Goal: Task Accomplishment & Management: Use online tool/utility

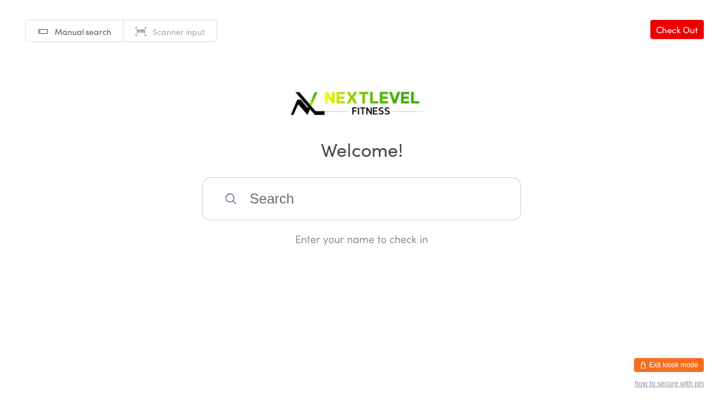
click at [255, 200] on input "search" at bounding box center [361, 198] width 319 height 43
type input "[PERSON_NAME]"
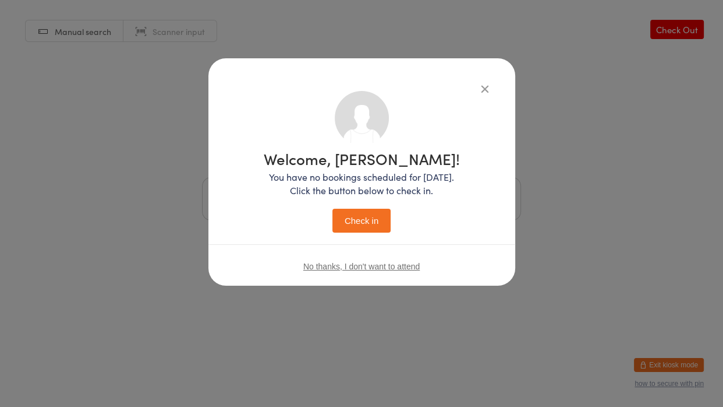
click at [333, 209] on button "Check in" at bounding box center [362, 221] width 58 height 24
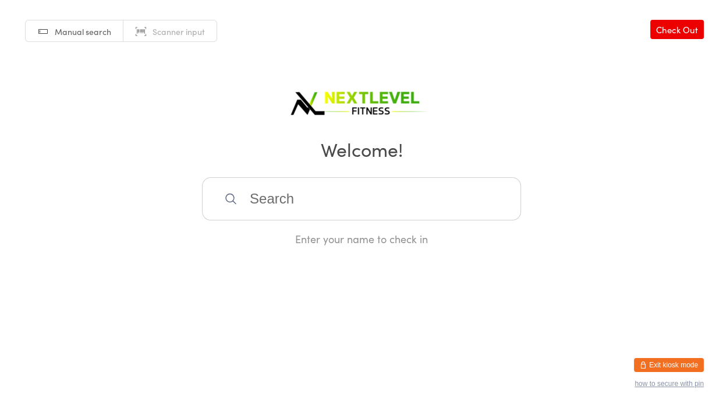
click at [298, 211] on input "search" at bounding box center [361, 198] width 319 height 43
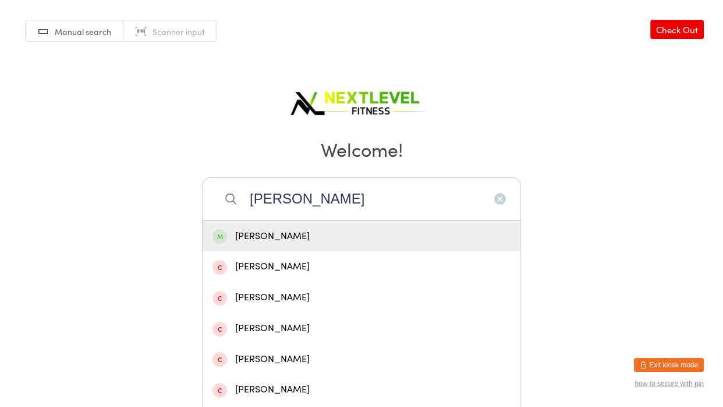
type input "[PERSON_NAME]"
click at [302, 238] on div "[PERSON_NAME]" at bounding box center [362, 236] width 298 height 16
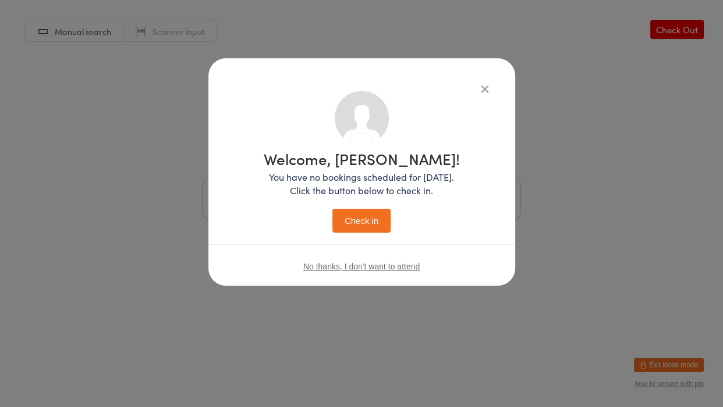
click at [372, 221] on button "Check in" at bounding box center [362, 221] width 58 height 24
